Goal: Task Accomplishment & Management: Manage account settings

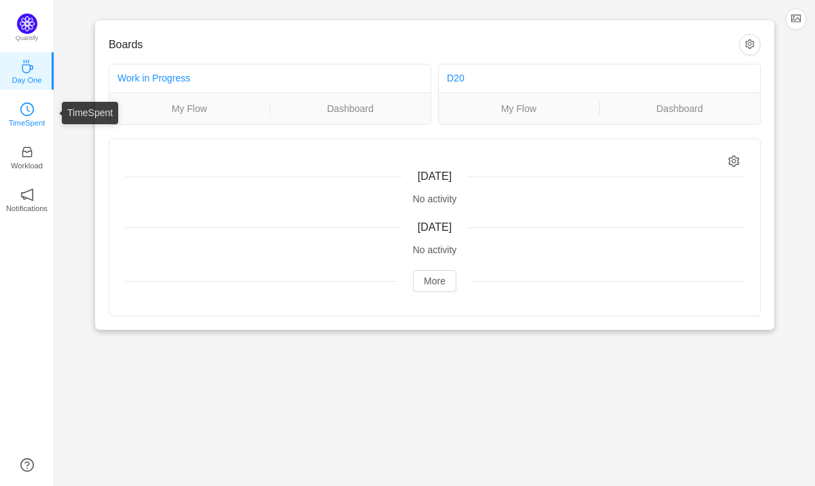
click at [34, 112] on link "TimeSpent" at bounding box center [27, 114] width 14 height 14
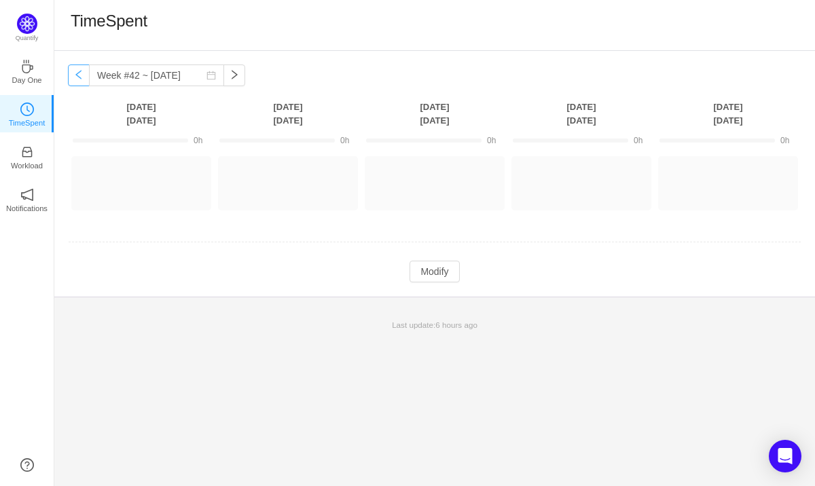
click at [76, 73] on button "button" at bounding box center [79, 76] width 22 height 22
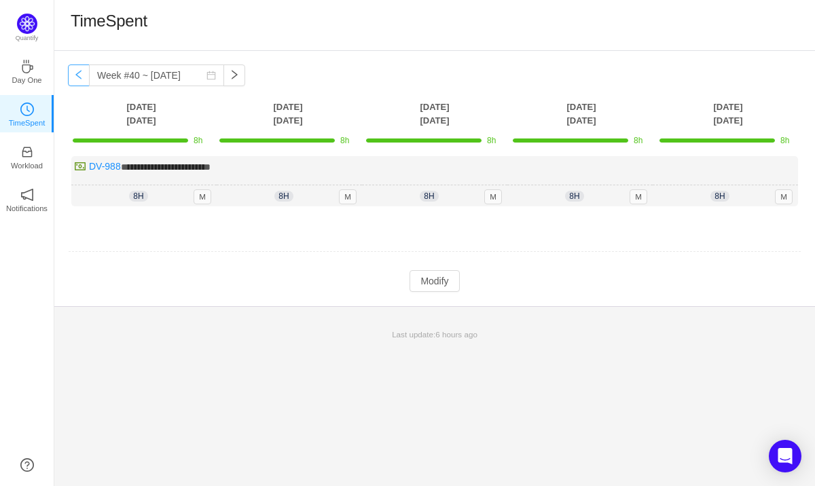
click at [74, 71] on button "button" at bounding box center [79, 76] width 22 height 22
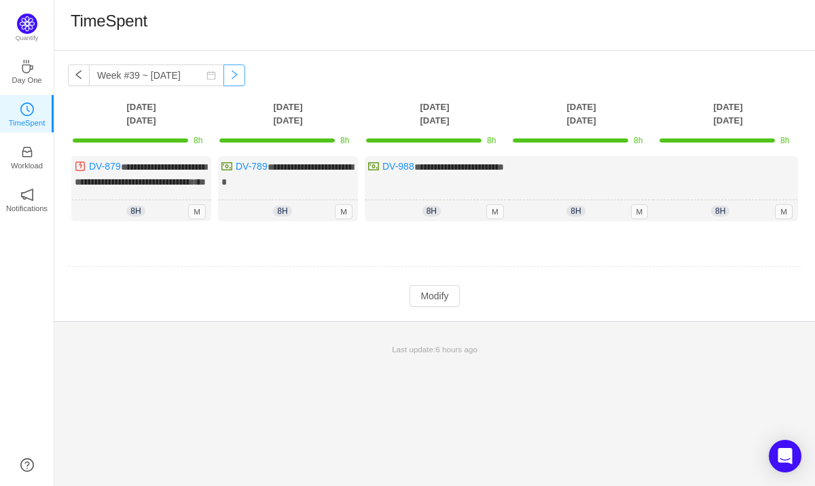
click at [223, 75] on button "button" at bounding box center [234, 76] width 22 height 22
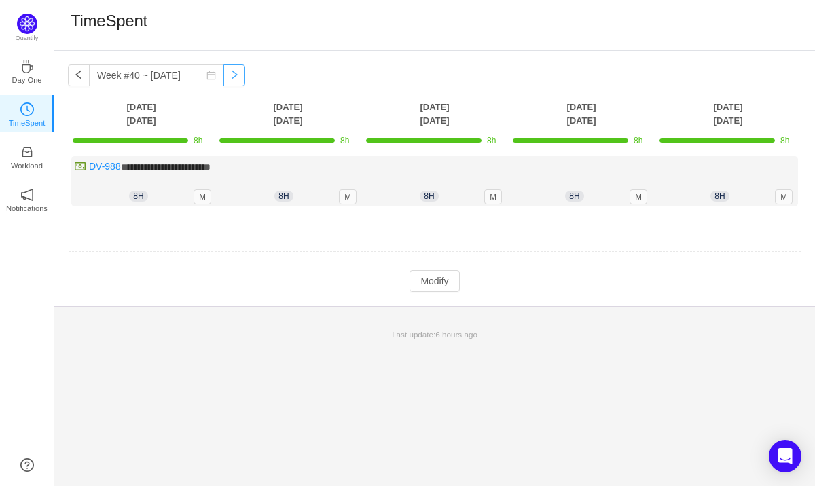
click at [223, 75] on button "button" at bounding box center [234, 76] width 22 height 22
type input "Week #41 ~ [DATE]"
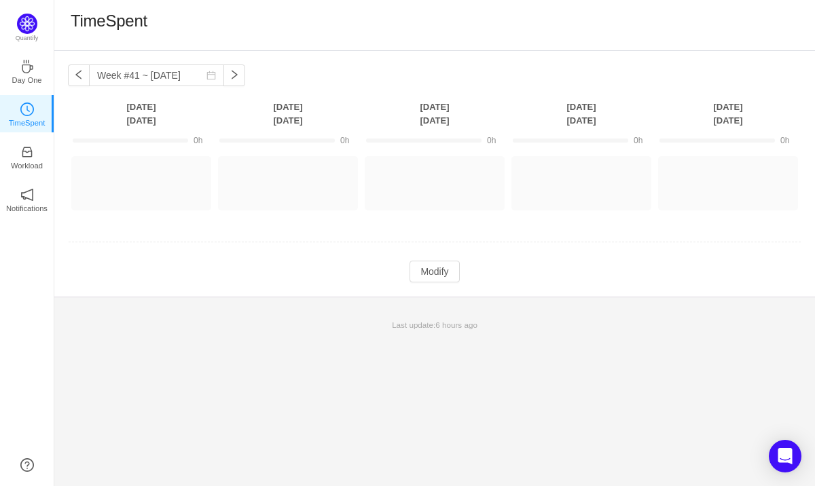
click at [274, 384] on div "Week #41 ~ [DATE] You have reached free plan limit. Upgrade [DATE] [DATE] [DATE…" at bounding box center [434, 268] width 761 height 435
click at [596, 363] on div "Week #41 ~ [DATE] You have reached free plan limit. Upgrade [DATE] [DATE] [DATE…" at bounding box center [434, 268] width 761 height 435
click at [441, 276] on button "Modify" at bounding box center [435, 272] width 50 height 22
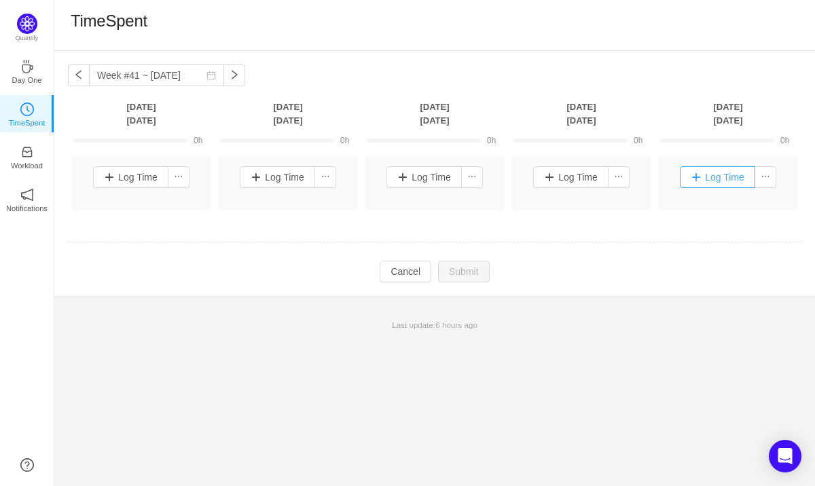
click at [723, 175] on button "Log Time" at bounding box center [717, 177] width 75 height 22
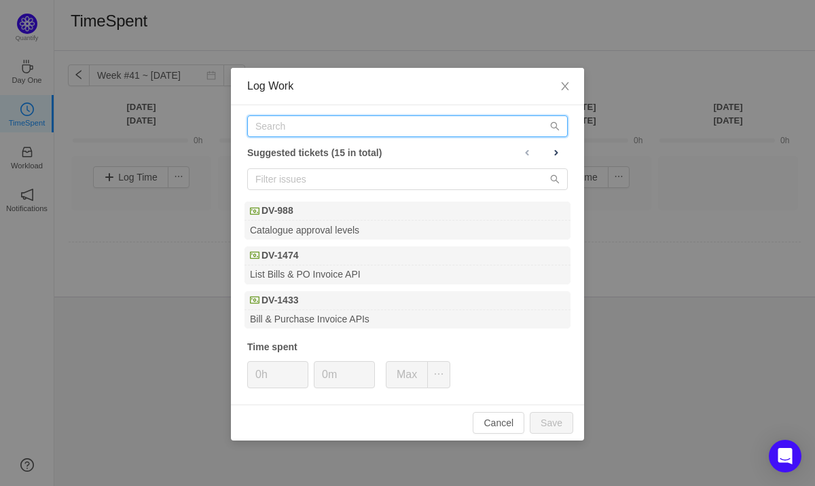
click at [317, 129] on input "text" at bounding box center [407, 126] width 321 height 22
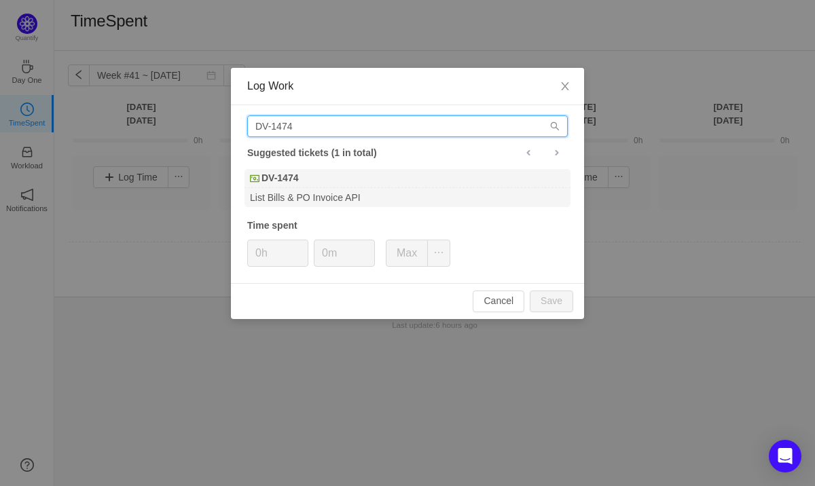
drag, startPoint x: 312, startPoint y: 128, endPoint x: 231, endPoint y: 128, distance: 81.5
click at [231, 128] on div "DV-1474 Suggested tickets (1 in total) DV-1474 List Bills & PO Invoice API Time…" at bounding box center [407, 194] width 353 height 178
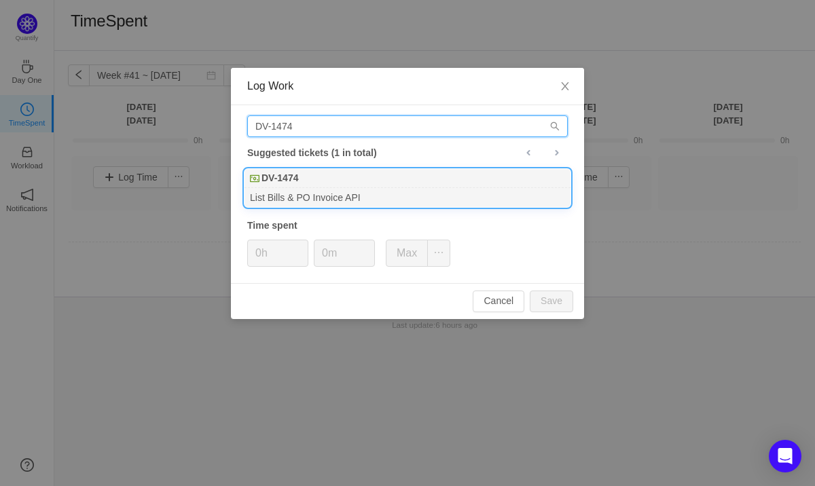
type input "DV-1474"
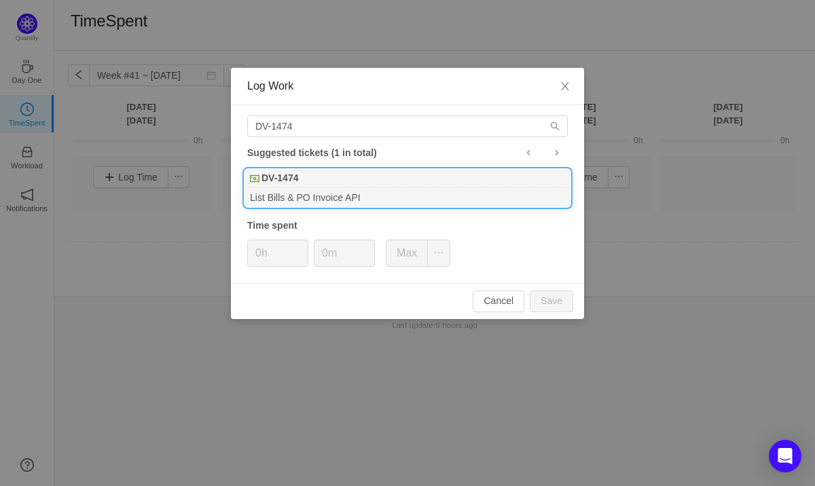
click at [293, 200] on div "List Bills & PO Invoice API" at bounding box center [408, 197] width 326 height 18
click at [562, 298] on button "Save" at bounding box center [551, 302] width 43 height 22
type input "0h"
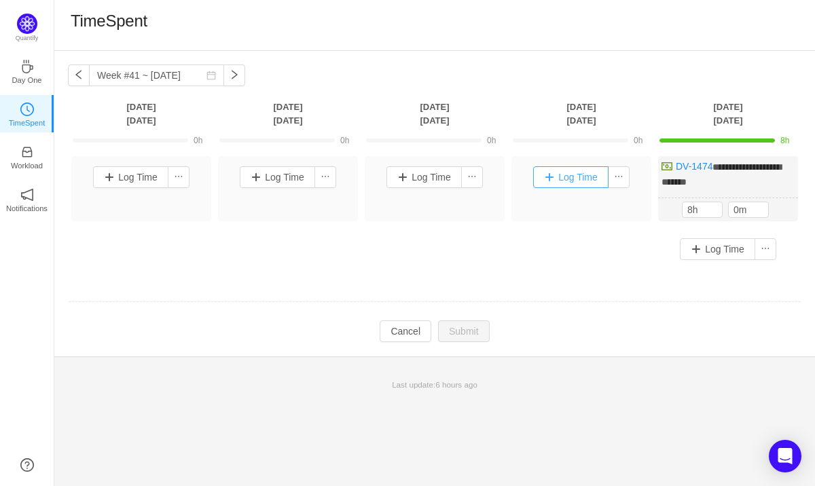
click at [579, 178] on button "Log Time" at bounding box center [570, 177] width 75 height 22
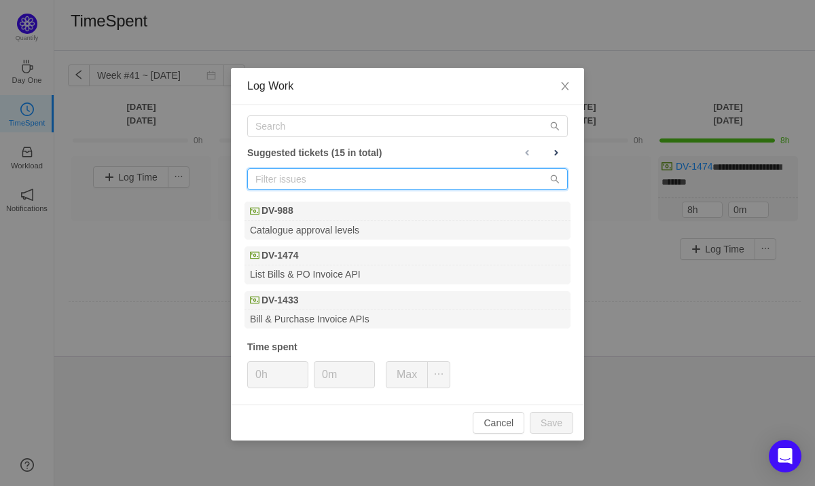
click at [295, 180] on input "text" at bounding box center [407, 179] width 321 height 22
paste input "DV-1474"
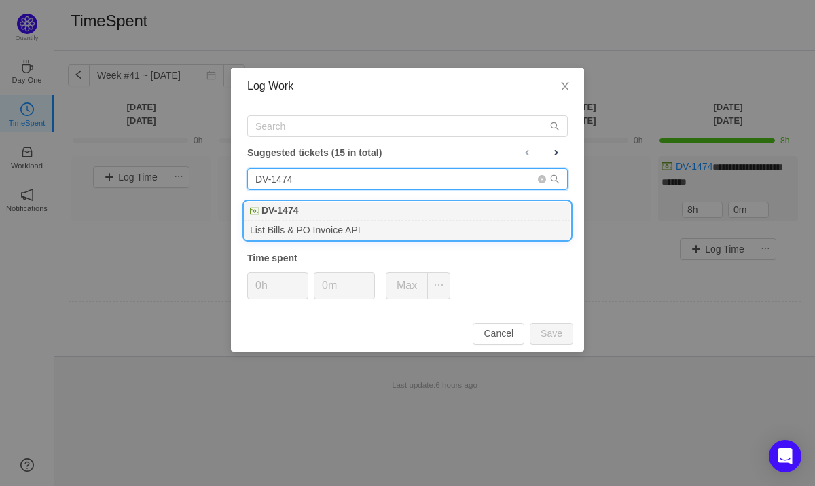
type input "DV-1474"
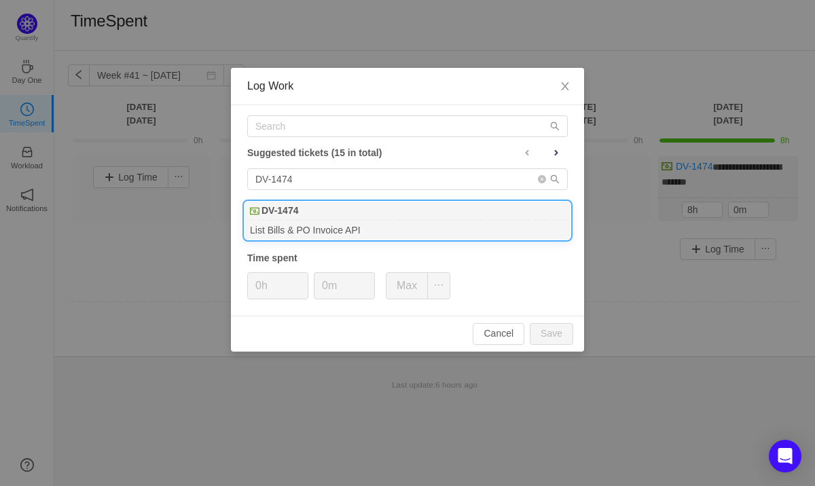
click at [298, 219] on div "DV-1474" at bounding box center [408, 211] width 326 height 19
type input "8h"
click at [552, 331] on button "Save" at bounding box center [551, 334] width 43 height 22
type input "0h"
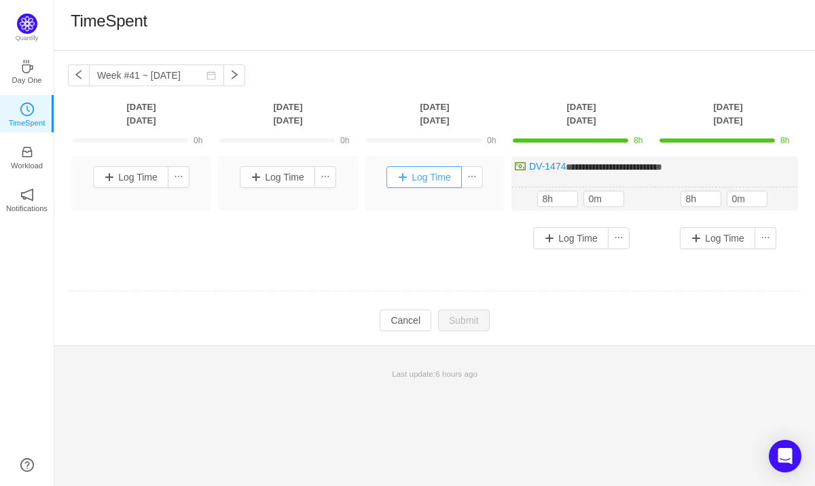
click at [426, 167] on button "Log Time" at bounding box center [424, 177] width 75 height 22
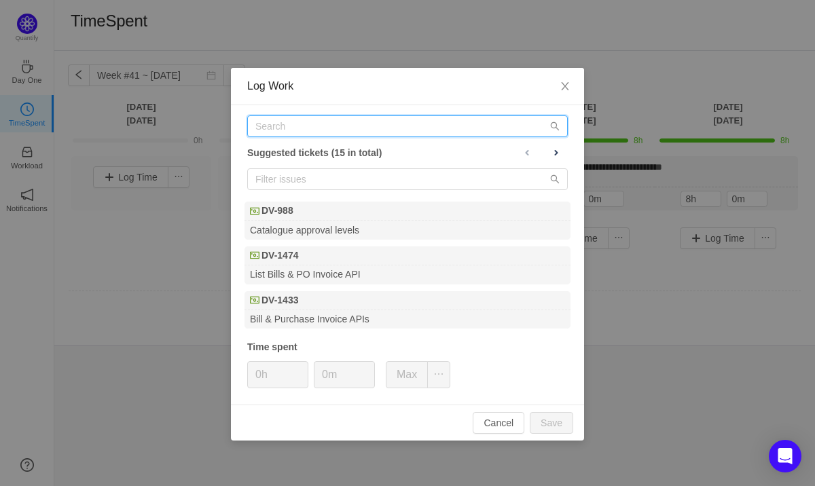
click at [287, 126] on input "text" at bounding box center [407, 126] width 321 height 22
paste input "DV-1474"
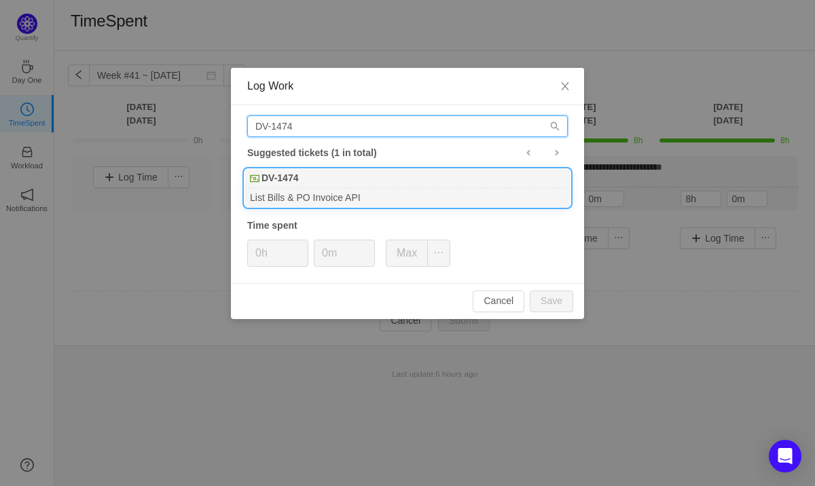
type input "DV-1474"
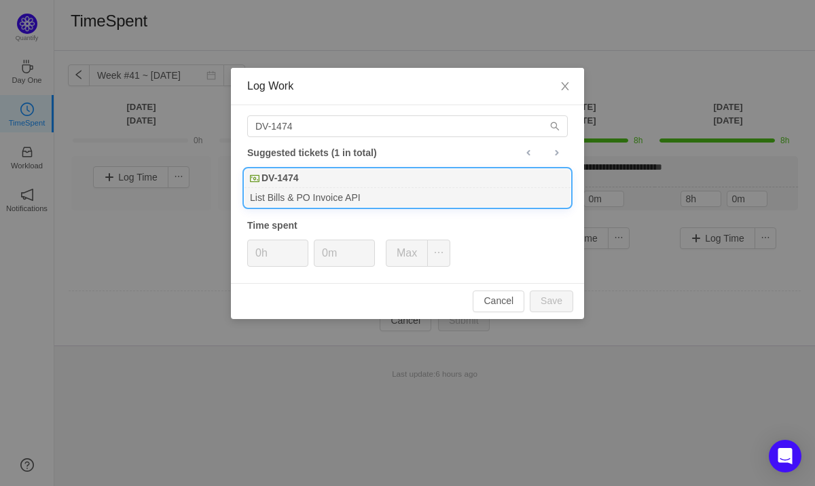
click at [307, 192] on div "List Bills & PO Invoice API" at bounding box center [408, 197] width 326 height 18
click at [559, 307] on button "Save" at bounding box center [551, 302] width 43 height 22
type input "0h"
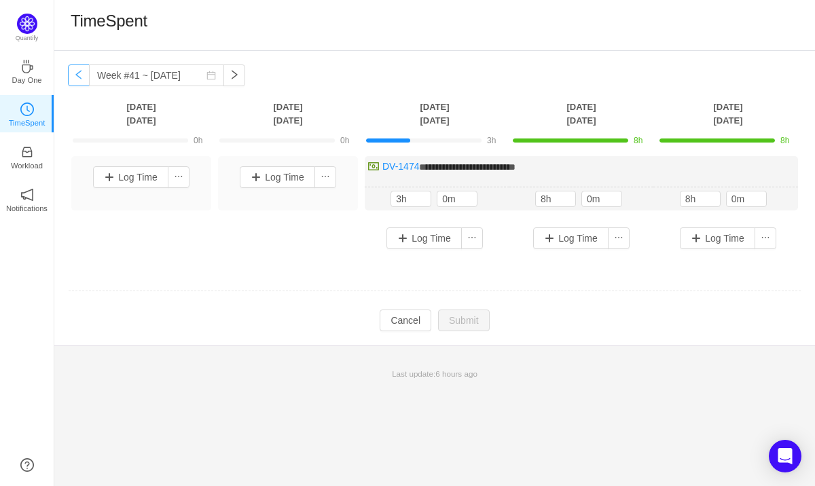
click at [76, 72] on button "button" at bounding box center [79, 76] width 22 height 22
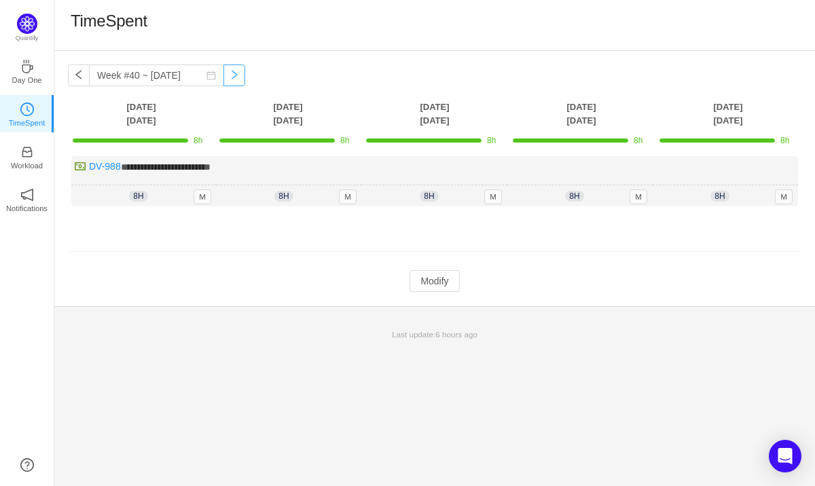
click at [226, 78] on button "button" at bounding box center [234, 76] width 22 height 22
type input "Week #41 ~ [DATE]"
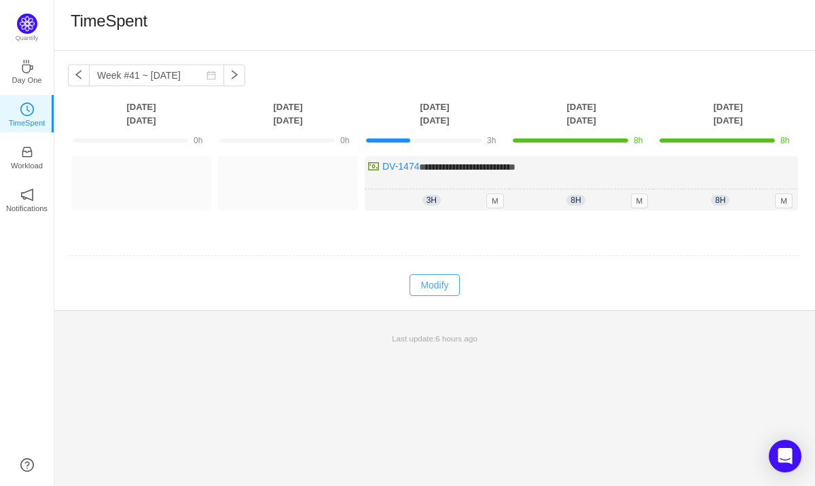
click at [433, 286] on button "Modify" at bounding box center [435, 285] width 50 height 22
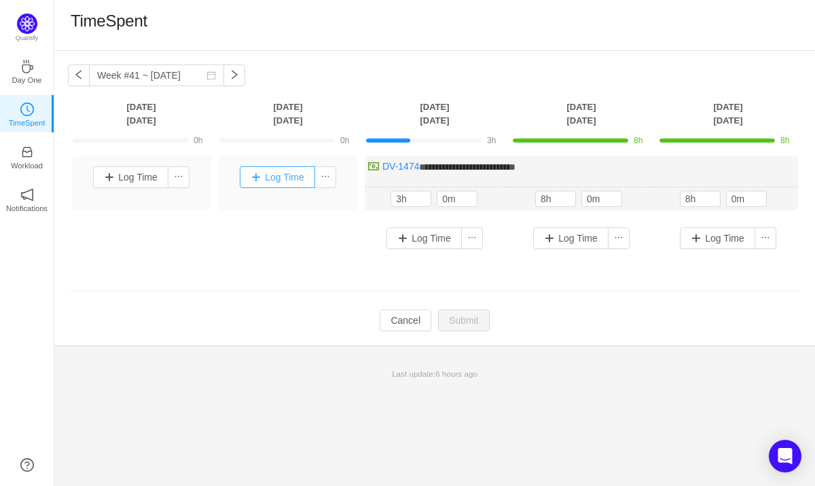
click at [295, 183] on button "Log Time" at bounding box center [277, 177] width 75 height 22
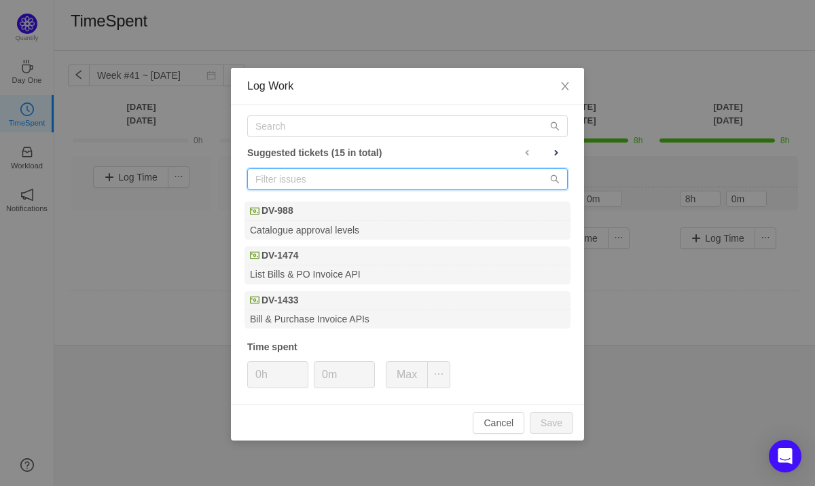
click at [295, 183] on input "text" at bounding box center [407, 179] width 321 height 22
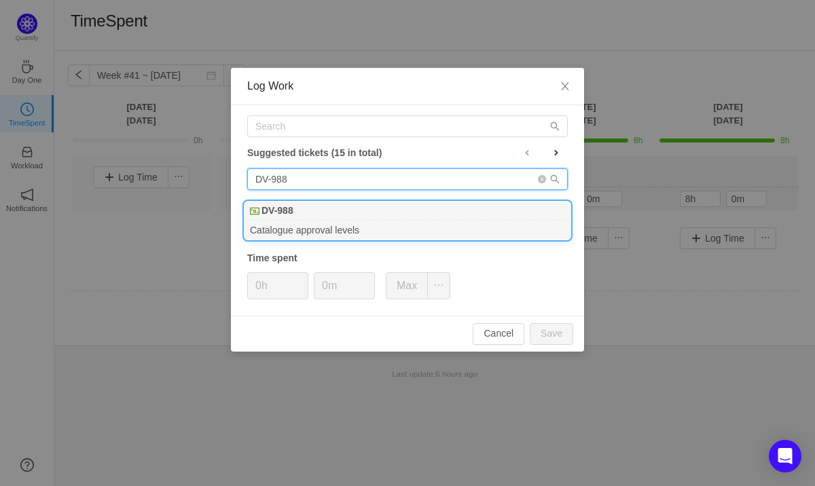
type input "DV-988"
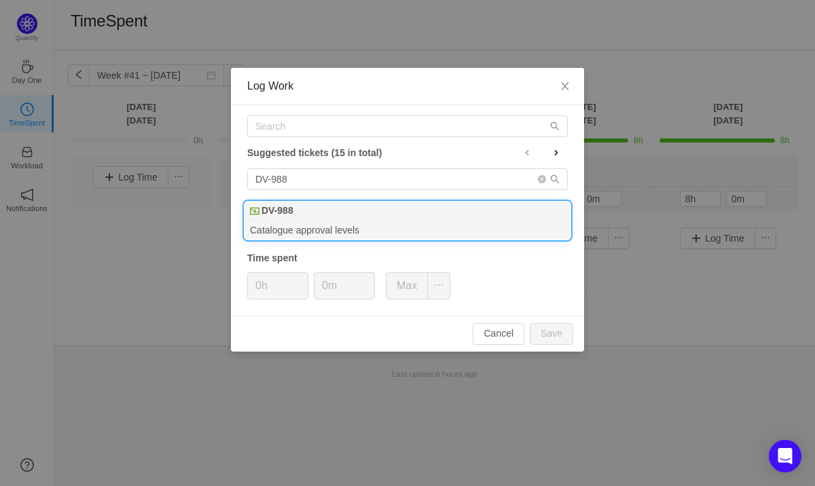
click at [299, 219] on div "DV-988" at bounding box center [408, 211] width 326 height 19
type input "8h"
click at [545, 331] on button "Save" at bounding box center [551, 334] width 43 height 22
type input "0h"
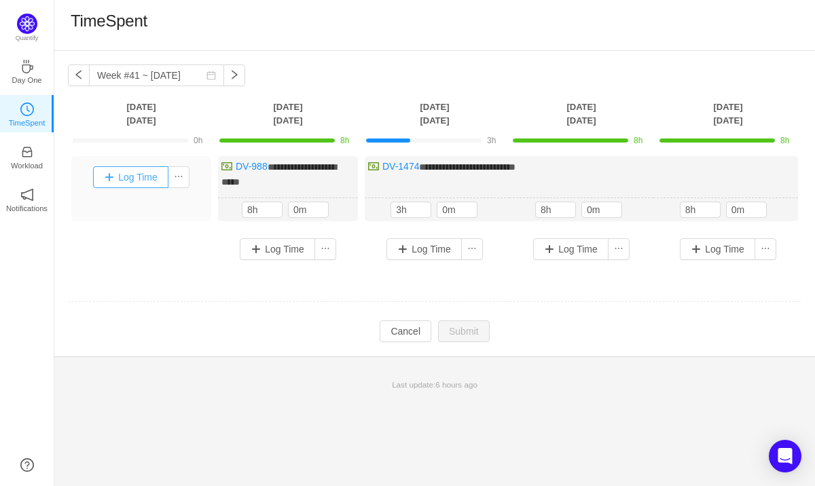
click at [146, 176] on button "Log Time" at bounding box center [130, 177] width 75 height 22
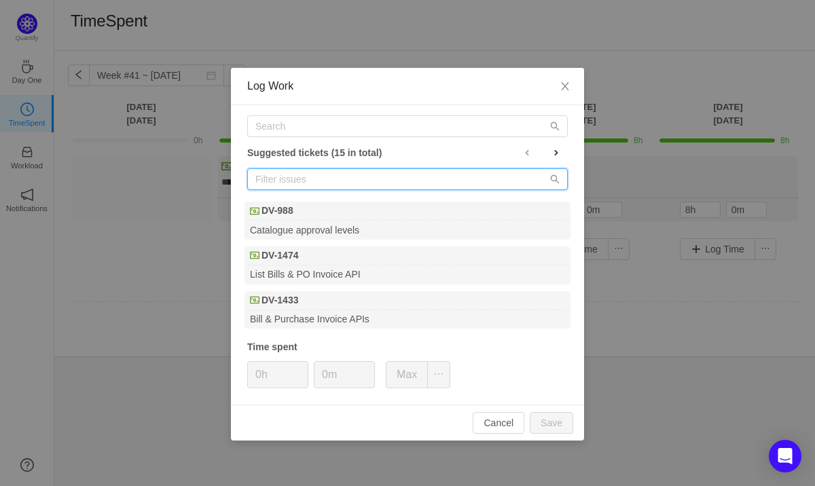
click at [327, 185] on input "text" at bounding box center [407, 179] width 321 height 22
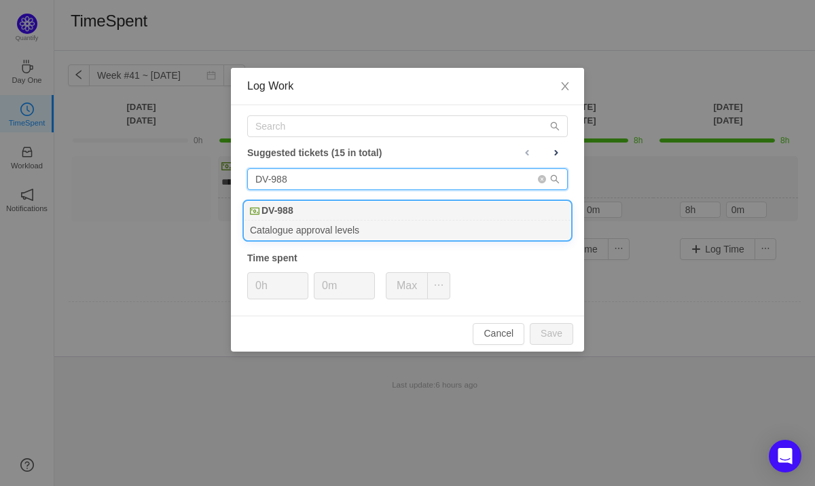
type input "DV-988"
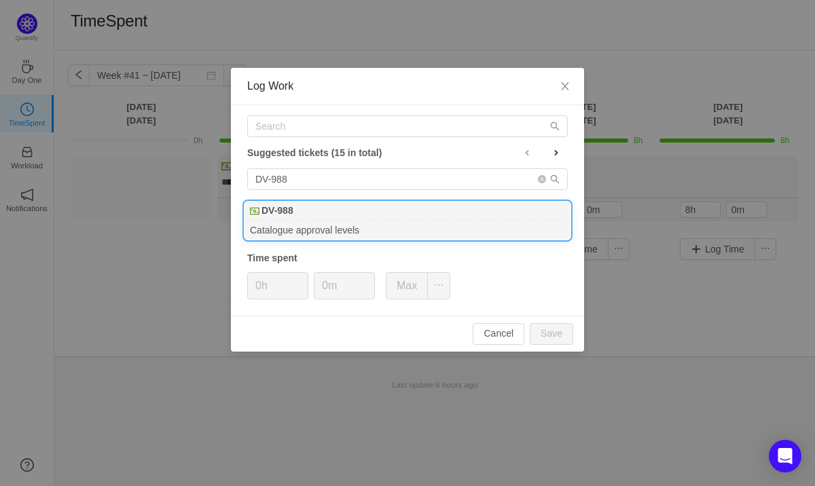
click at [330, 215] on div "DV-988" at bounding box center [408, 211] width 326 height 19
type input "8h"
click at [553, 338] on button "Save" at bounding box center [551, 334] width 43 height 22
type input "0h"
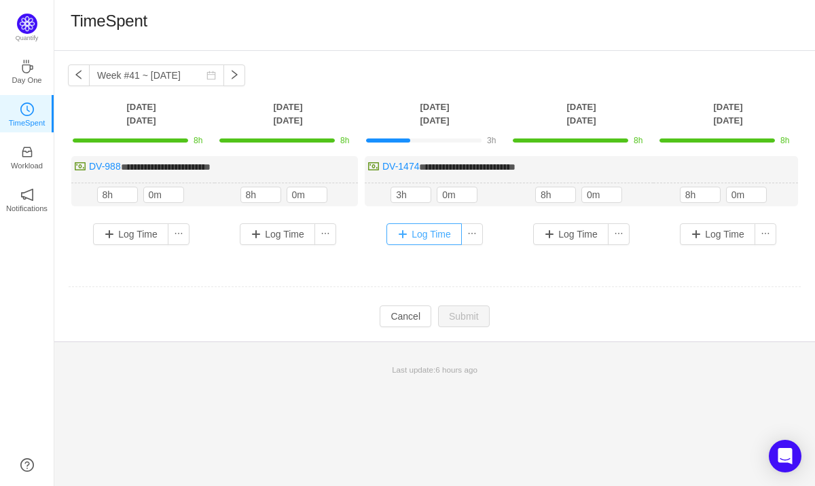
click at [435, 240] on button "Log Time" at bounding box center [424, 234] width 75 height 22
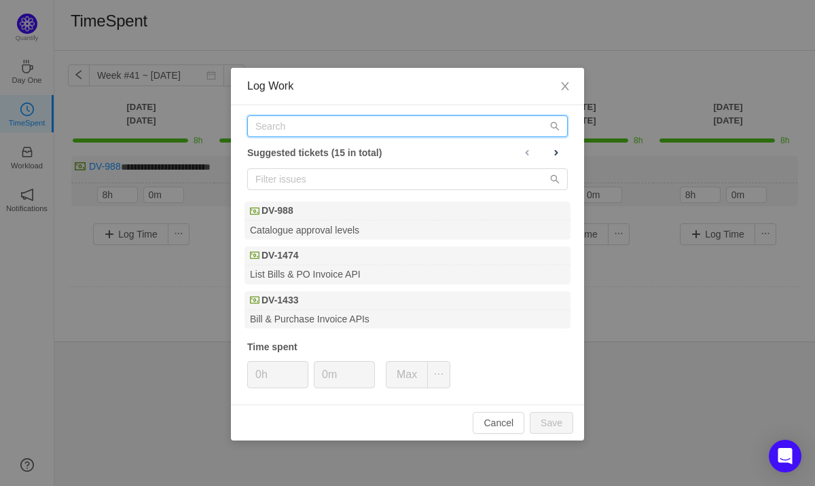
click at [325, 135] on input "text" at bounding box center [407, 126] width 321 height 22
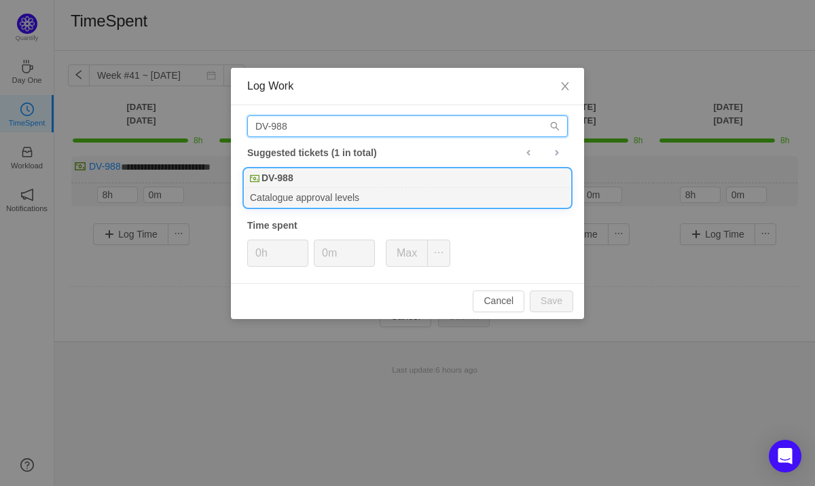
type input "DV-988"
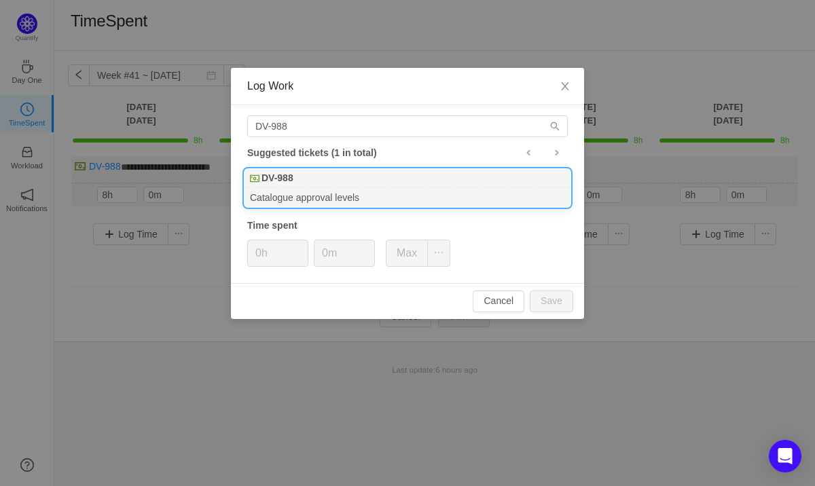
click at [315, 180] on div "DV-988" at bounding box center [408, 178] width 326 height 19
click at [558, 312] on button "Save" at bounding box center [551, 302] width 43 height 22
type input "0h"
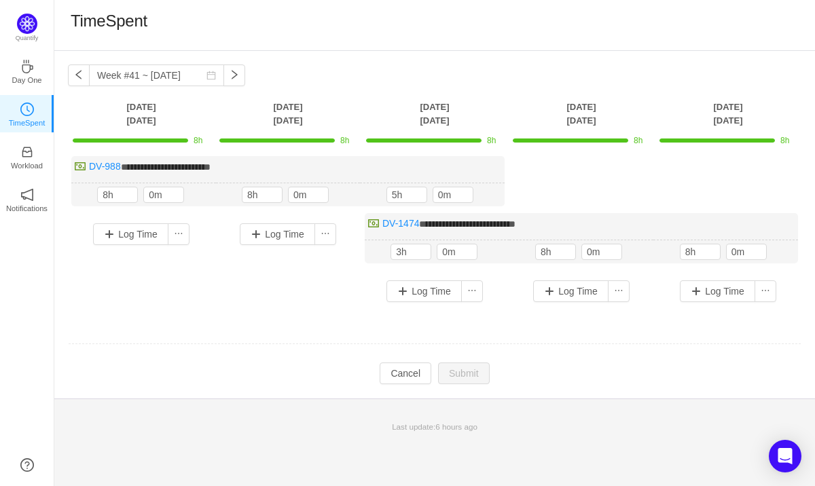
click at [269, 369] on td "Modify Cancel Submit" at bounding box center [435, 373] width 734 height 23
